Goal: Contribute content: Add original content to the website for others to see

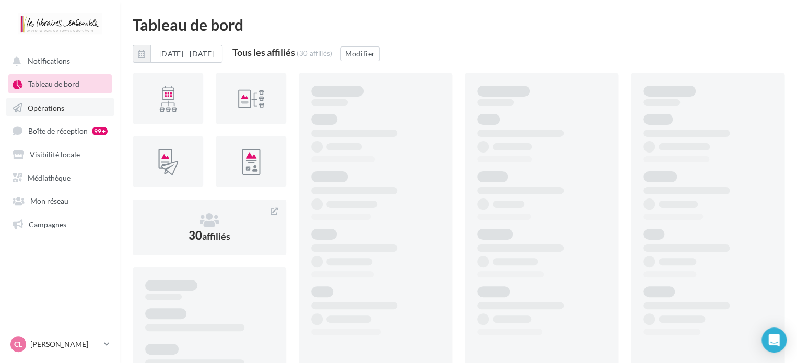
click at [44, 110] on span "Opérations" at bounding box center [46, 107] width 37 height 9
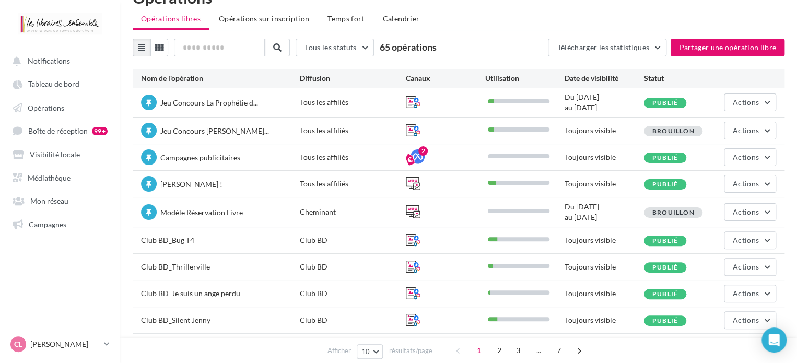
scroll to position [52, 0]
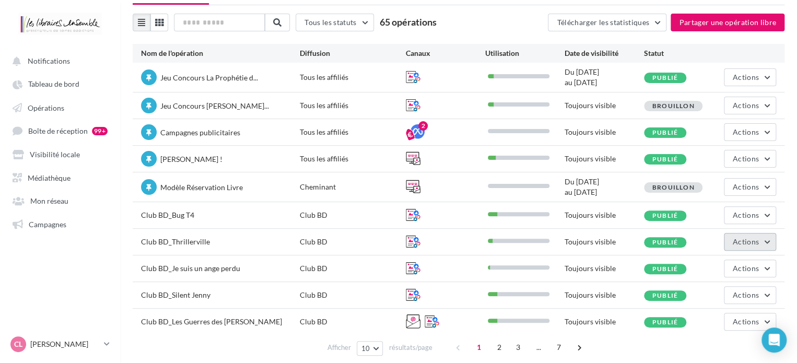
click at [748, 237] on span "Actions" at bounding box center [745, 241] width 26 height 9
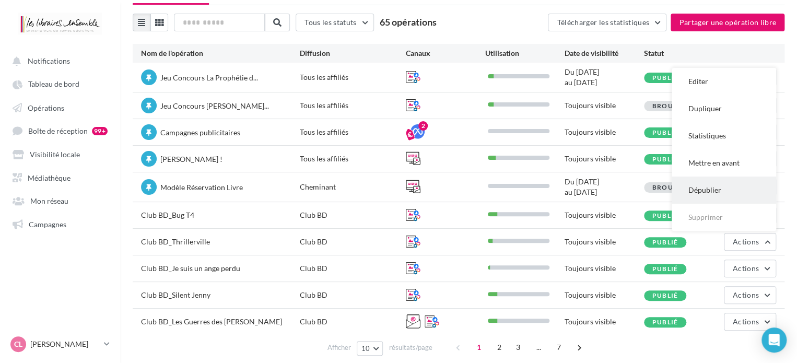
click at [710, 184] on button "Dépublier" at bounding box center [723, 189] width 104 height 27
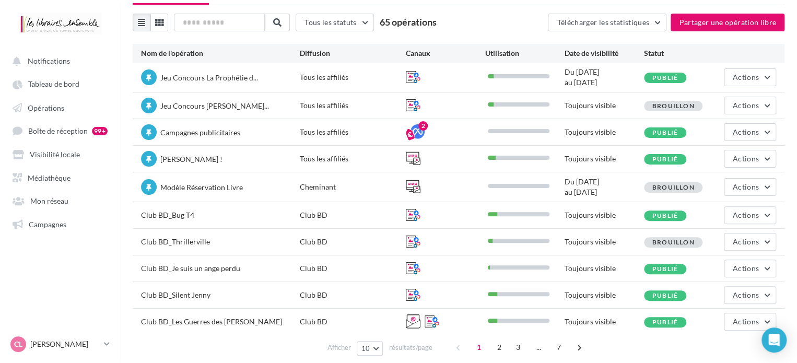
scroll to position [80, 0]
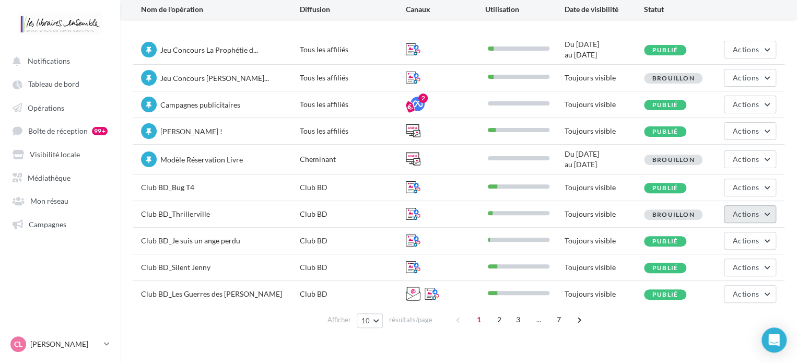
click at [768, 206] on button "Actions" at bounding box center [749, 214] width 52 height 18
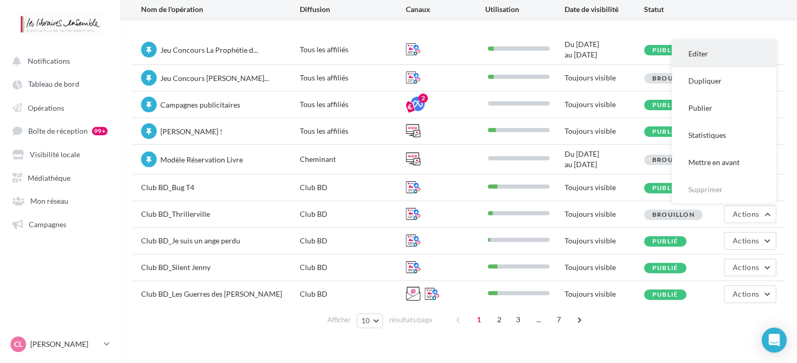
click at [743, 51] on button "Editer" at bounding box center [723, 53] width 104 height 27
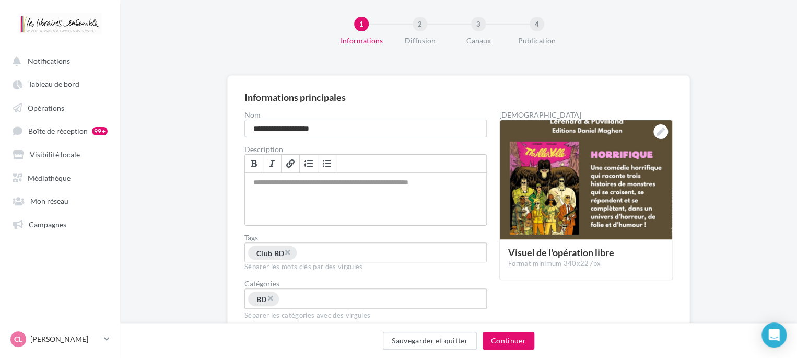
scroll to position [52, 0]
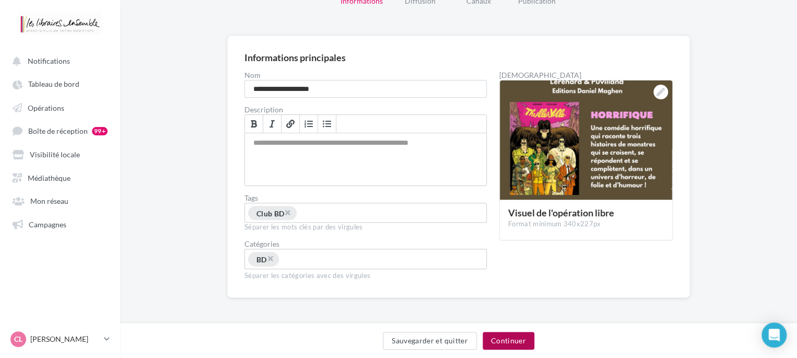
click at [505, 339] on button "Continuer" at bounding box center [508, 340] width 52 height 18
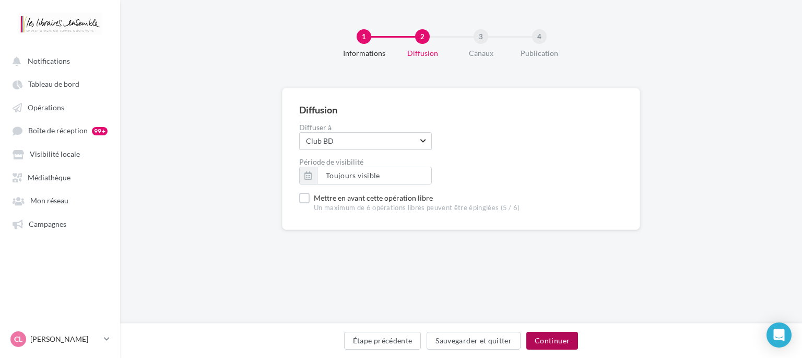
click at [547, 342] on button "Continuer" at bounding box center [552, 340] width 52 height 18
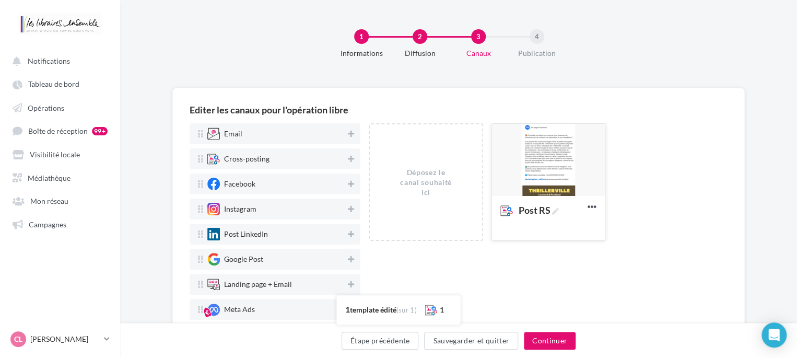
click at [532, 177] on div at bounding box center [548, 160] width 113 height 73
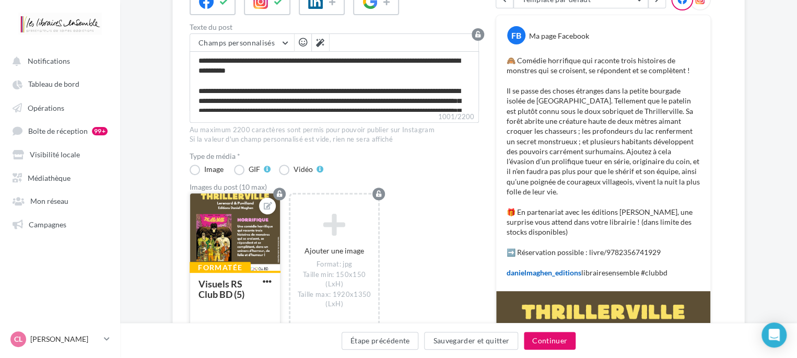
scroll to position [161, 0]
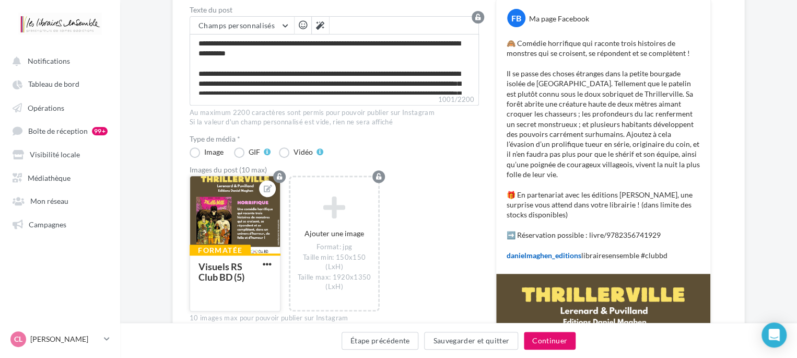
click at [223, 217] on div at bounding box center [235, 215] width 90 height 78
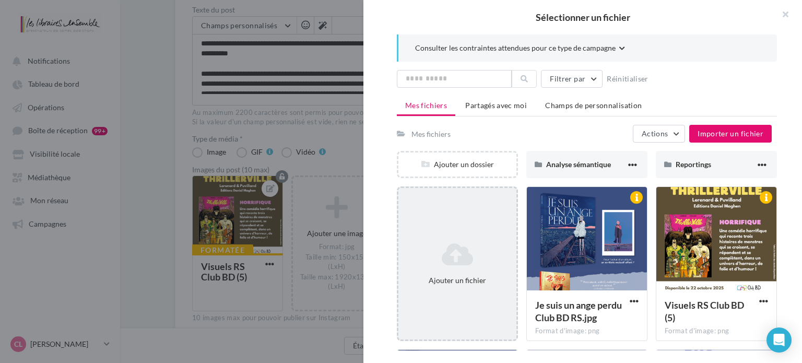
click at [471, 240] on div "Ajouter un fichier" at bounding box center [457, 263] width 118 height 52
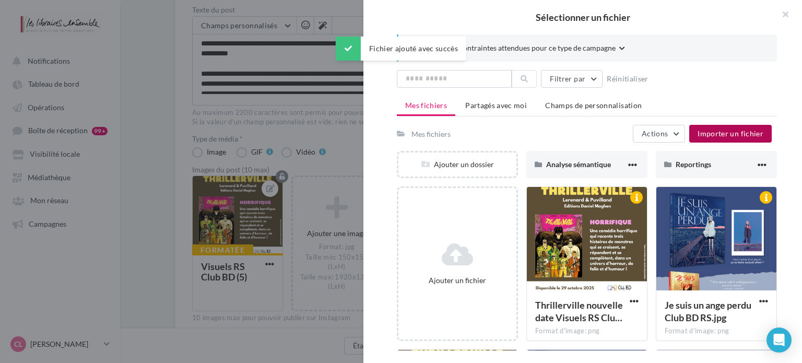
click at [718, 130] on span "Importer un fichier" at bounding box center [730, 133] width 66 height 9
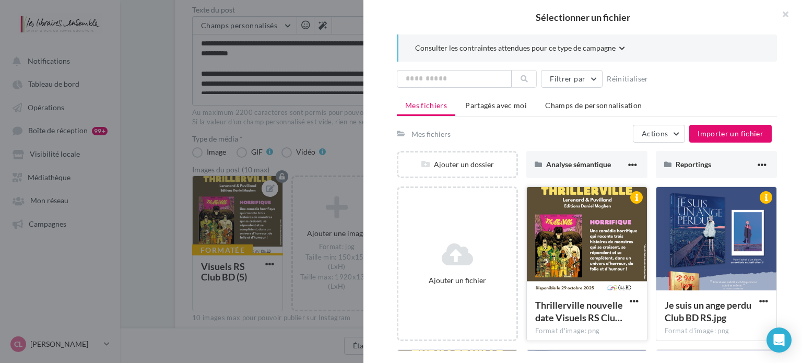
click at [586, 248] on div at bounding box center [587, 239] width 120 height 104
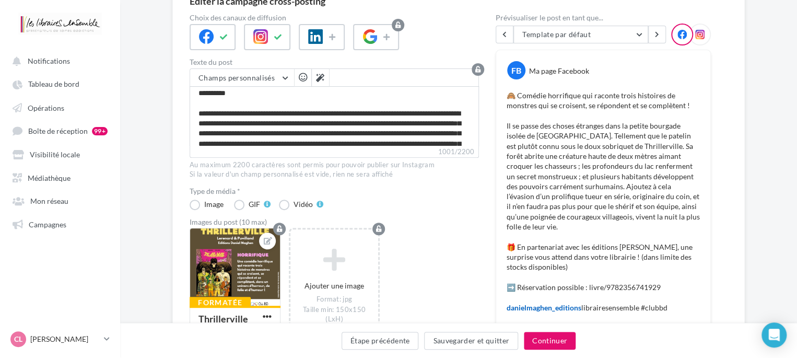
scroll to position [0, 0]
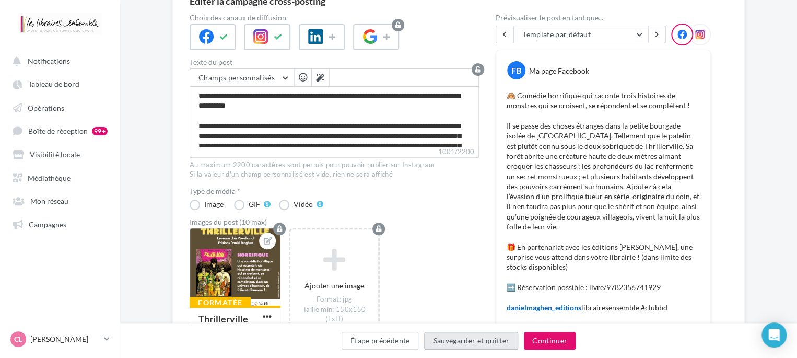
click at [499, 334] on button "Sauvegarder et quitter" at bounding box center [471, 340] width 94 height 18
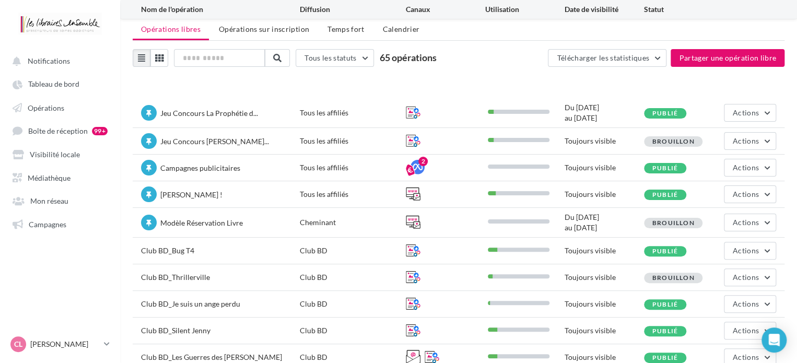
scroll to position [80, 0]
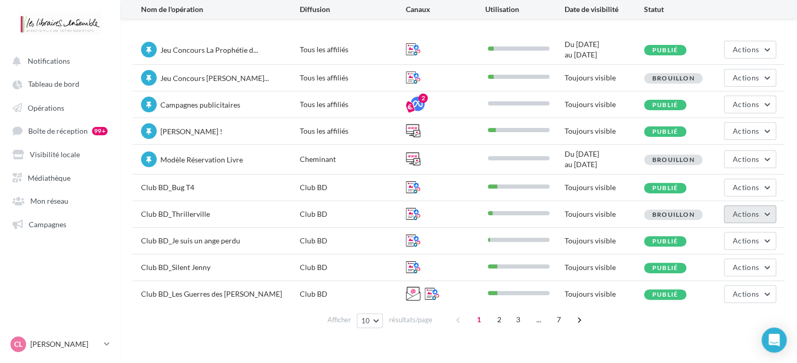
click at [742, 210] on span "Actions" at bounding box center [745, 213] width 26 height 9
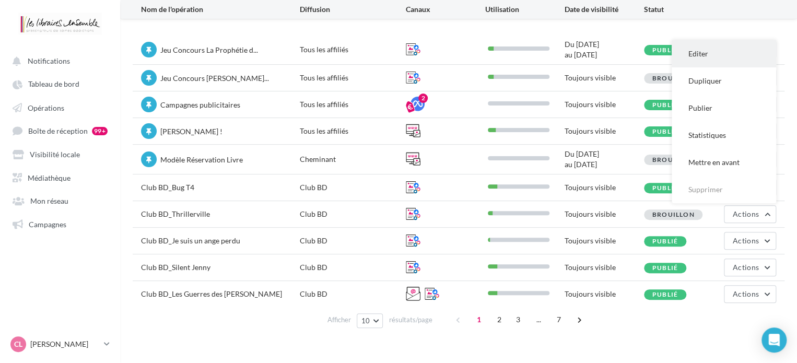
click at [729, 54] on button "Editer" at bounding box center [723, 53] width 104 height 27
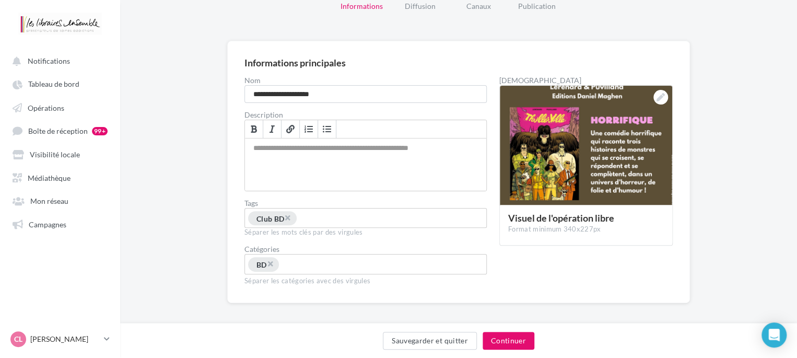
scroll to position [53, 0]
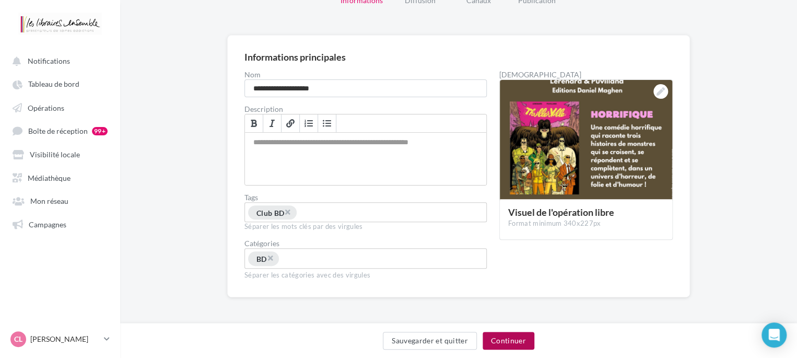
click at [510, 339] on button "Continuer" at bounding box center [508, 340] width 52 height 18
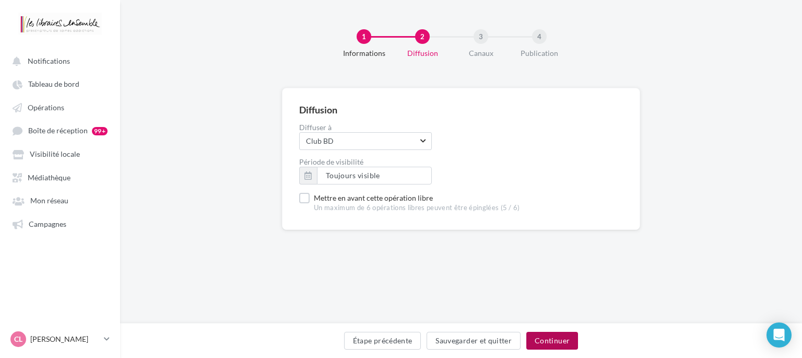
click at [538, 339] on button "Continuer" at bounding box center [552, 340] width 52 height 18
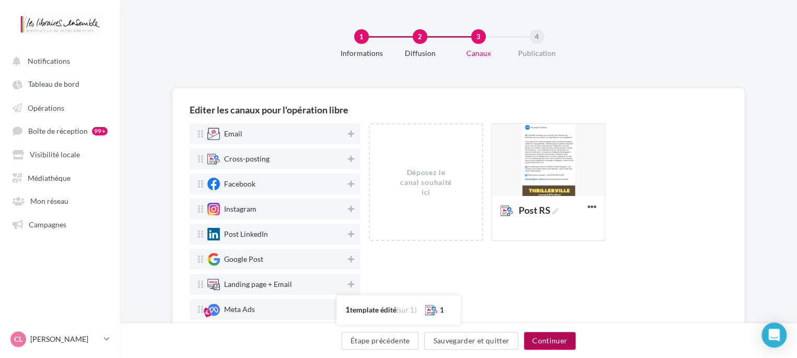
click at [538, 339] on button "Continuer" at bounding box center [550, 340] width 52 height 18
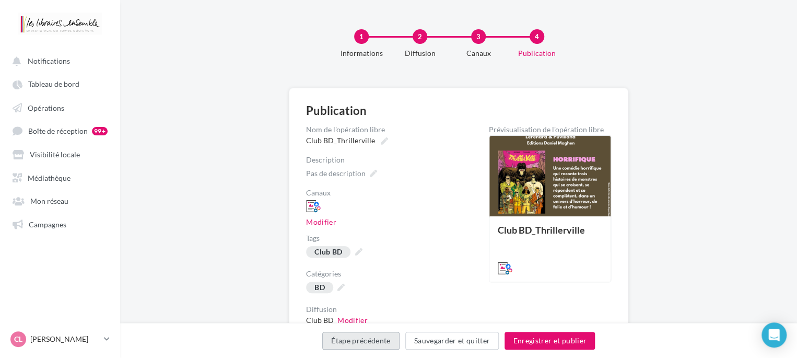
click at [358, 341] on button "Étape précédente" at bounding box center [360, 340] width 77 height 18
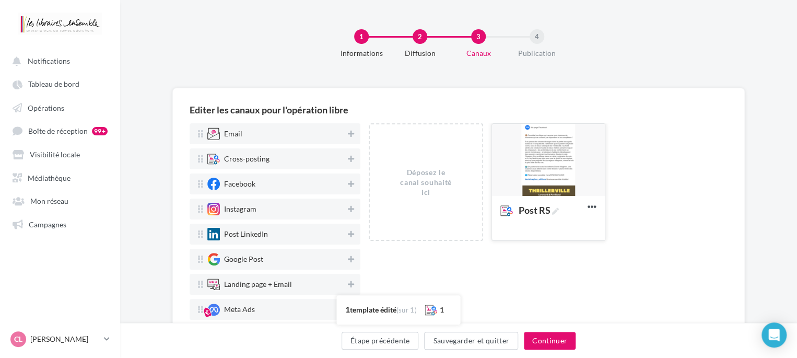
click at [542, 176] on div at bounding box center [548, 160] width 113 height 73
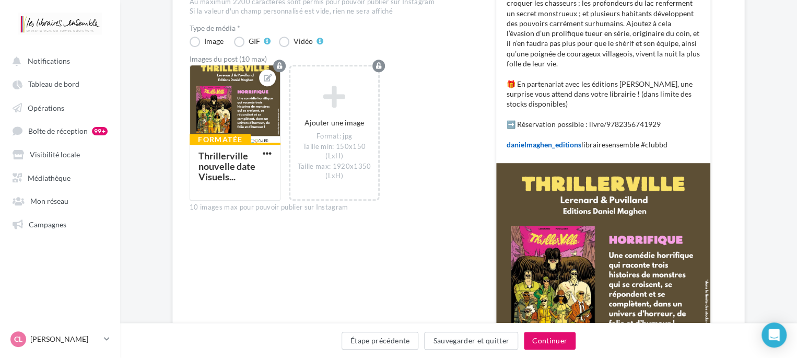
scroll to position [209, 0]
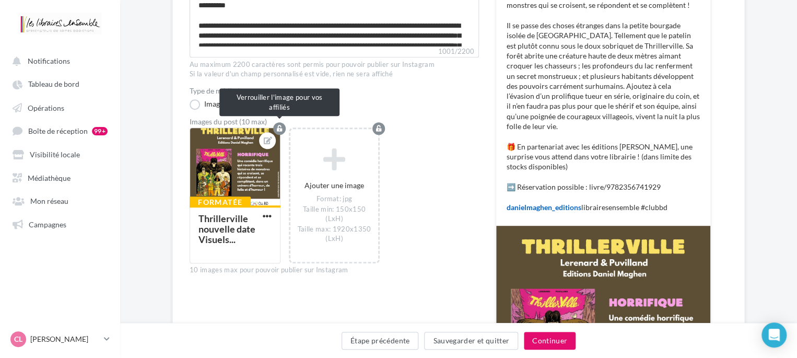
click at [276, 123] on button "button" at bounding box center [279, 128] width 13 height 13
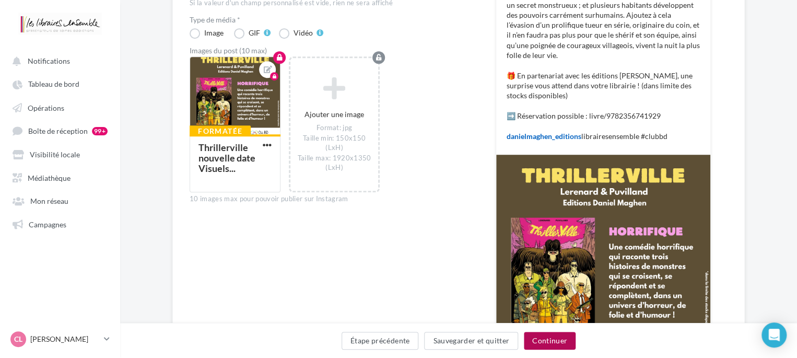
scroll to position [365, 0]
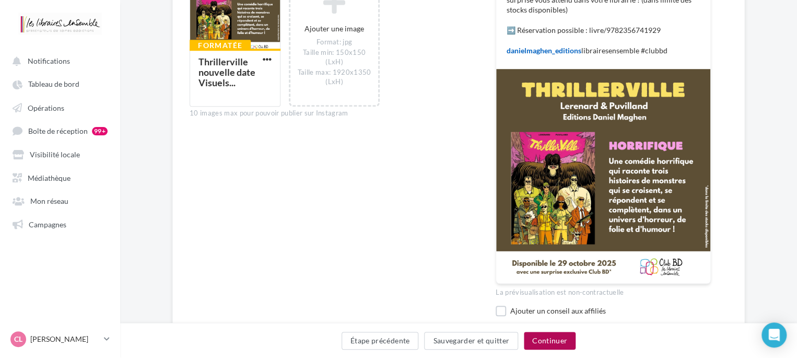
click at [532, 342] on button "Continuer" at bounding box center [550, 340] width 52 height 18
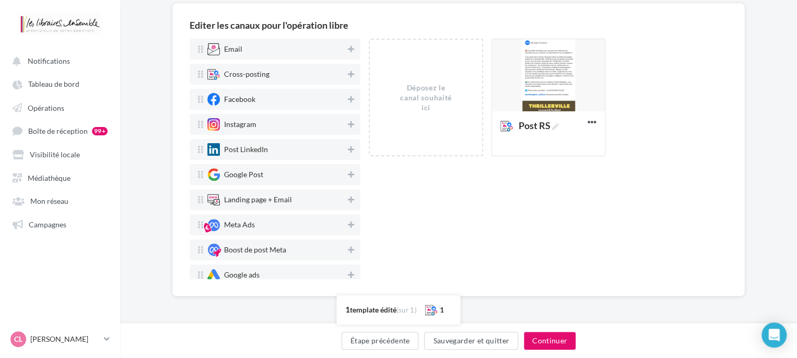
scroll to position [85, 0]
click at [554, 338] on button "Continuer" at bounding box center [550, 340] width 52 height 18
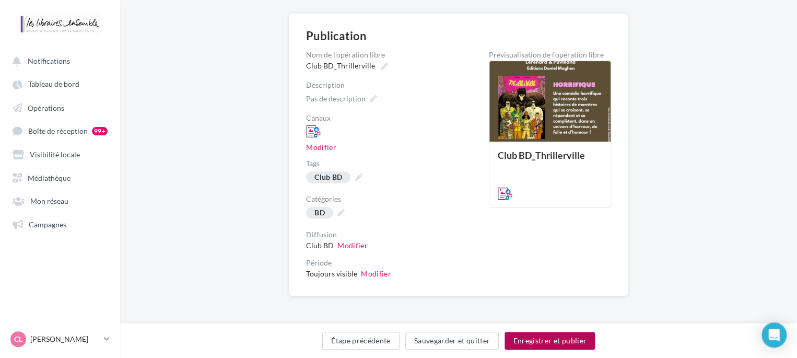
click at [549, 340] on button "Enregistrer et publier" at bounding box center [549, 340] width 90 height 18
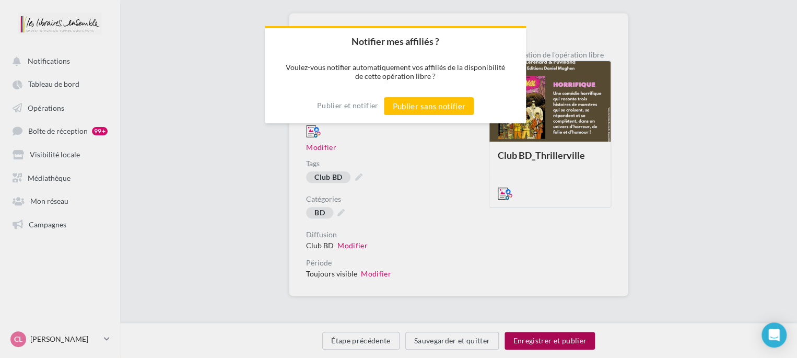
scroll to position [69, 0]
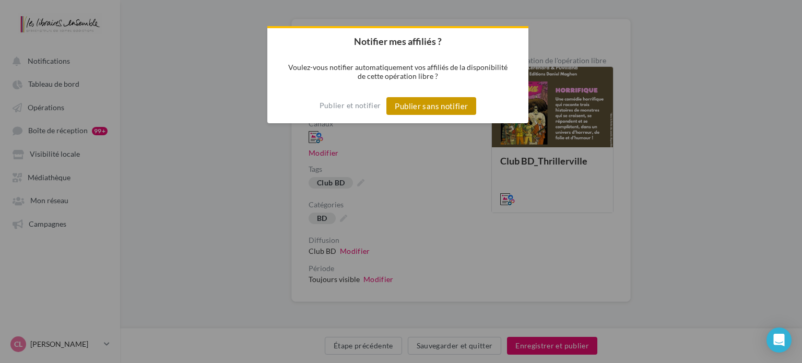
click at [409, 104] on button "Publier sans notifier" at bounding box center [431, 106] width 90 height 18
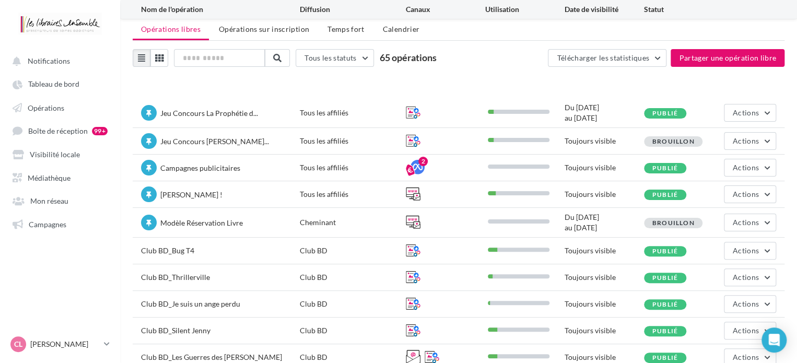
scroll to position [80, 0]
